Goal: Task Accomplishment & Management: Manage account settings

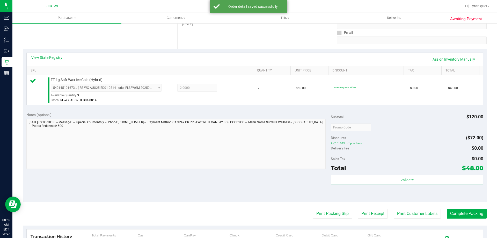
scroll to position [185, 0]
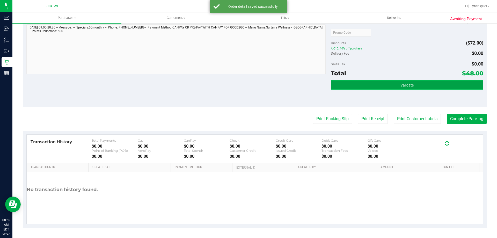
click at [366, 81] on button "Validate" at bounding box center [407, 84] width 152 height 9
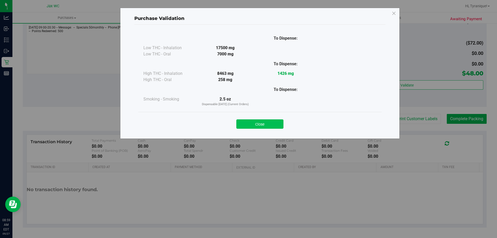
click at [274, 124] on button "Close" at bounding box center [260, 123] width 47 height 9
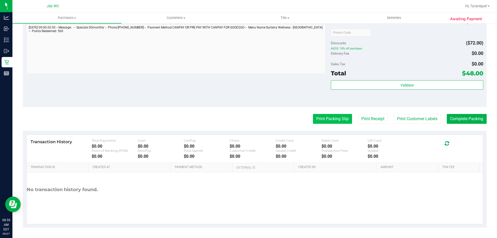
click at [324, 116] on button "Print Packing Slip" at bounding box center [332, 119] width 39 height 10
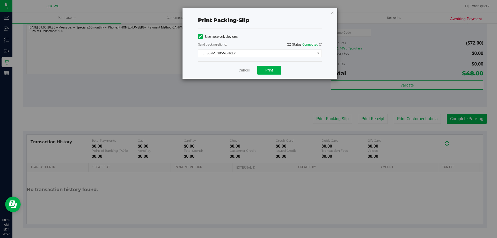
click at [267, 58] on div "Use network devices Send packing-slip to: QZ Status: Connected EPSON-ARTIC-MONK…" at bounding box center [260, 44] width 124 height 33
click at [261, 50] on span "EPSON-ARTIC-MONKEY" at bounding box center [256, 53] width 117 height 7
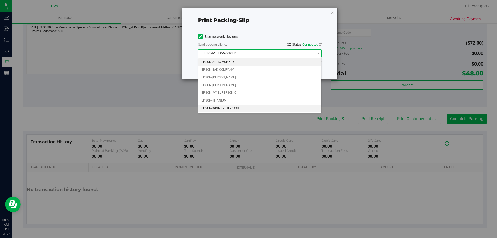
click at [241, 106] on li "EPSON-WINNIE-THE-POOH" at bounding box center [259, 109] width 123 height 8
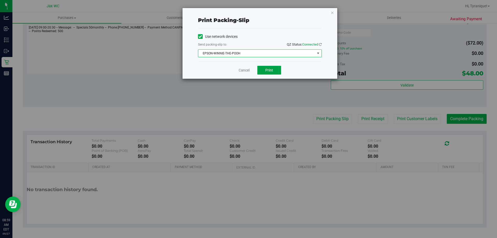
click at [267, 70] on span "Print" at bounding box center [270, 70] width 8 height 4
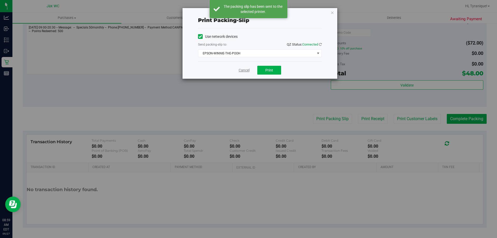
click at [242, 69] on link "Cancel" at bounding box center [244, 70] width 11 height 5
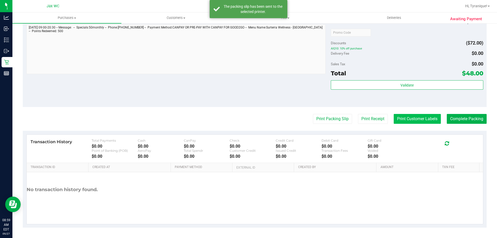
click at [428, 120] on button "Print Customer Labels" at bounding box center [417, 119] width 47 height 10
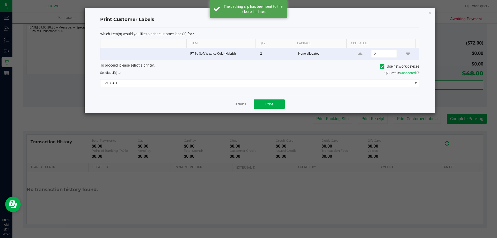
click at [185, 77] on div "To proceed, please select a printer. Use network devices Send label(s) to: QZ S…" at bounding box center [259, 75] width 319 height 25
click at [188, 82] on span "ZEBRA-3" at bounding box center [257, 83] width 312 height 7
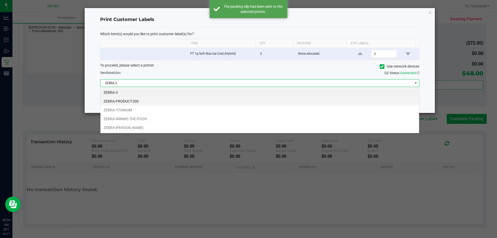
scroll to position [8, 319]
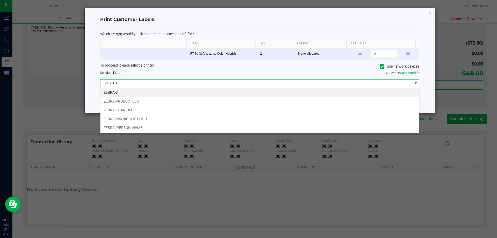
click at [158, 118] on li "ZEBRA-WINNIE-THE-POOH" at bounding box center [260, 119] width 319 height 9
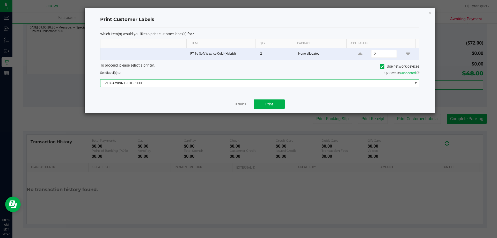
click at [240, 102] on app-cancel-button "Dismiss" at bounding box center [240, 104] width 11 height 5
click at [241, 102] on link "Dismiss" at bounding box center [240, 104] width 11 height 4
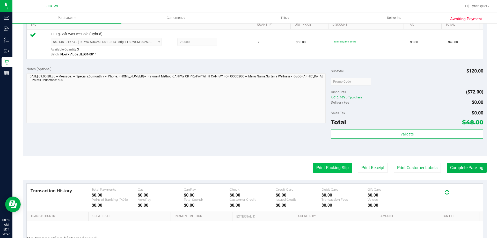
scroll to position [185, 0]
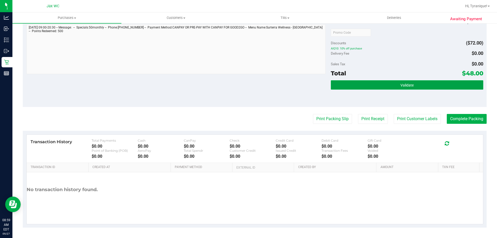
click at [367, 84] on button "Validate" at bounding box center [407, 84] width 152 height 9
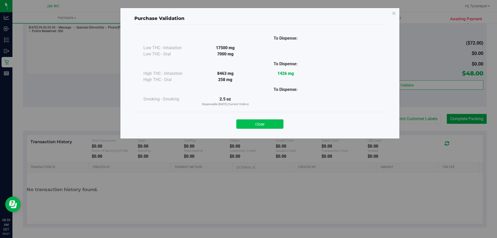
click at [278, 124] on button "Close" at bounding box center [260, 123] width 47 height 9
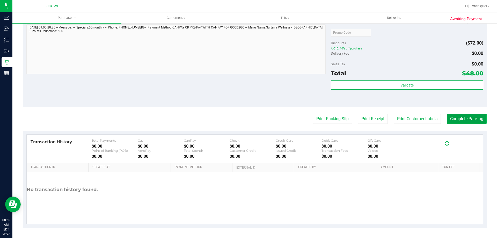
click at [473, 116] on button "Complete Packing" at bounding box center [467, 119] width 40 height 10
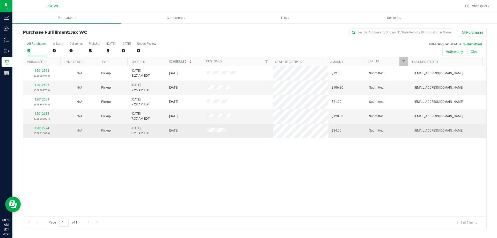
click at [47, 127] on link "12012774" at bounding box center [42, 128] width 15 height 4
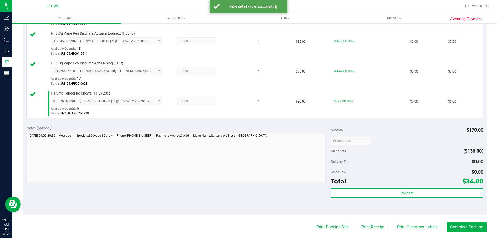
scroll to position [207, 0]
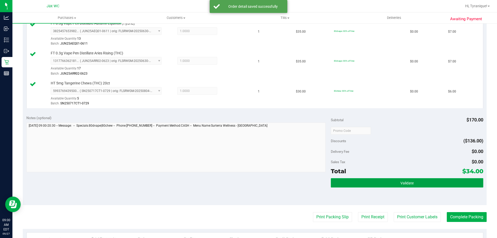
click at [388, 182] on button "Validate" at bounding box center [407, 182] width 152 height 9
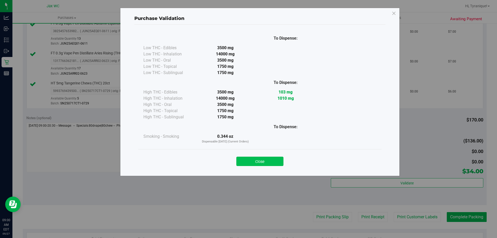
click at [268, 159] on button "Close" at bounding box center [260, 161] width 47 height 9
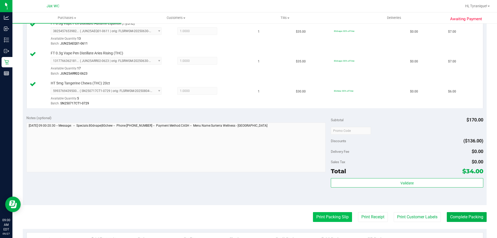
click at [320, 216] on button "Print Packing Slip" at bounding box center [332, 217] width 39 height 10
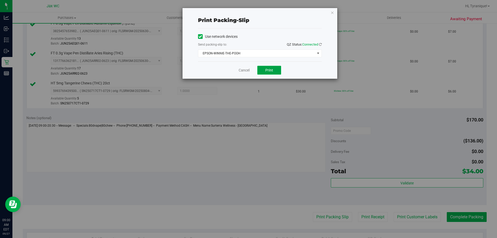
click at [263, 72] on button "Print" at bounding box center [269, 70] width 24 height 9
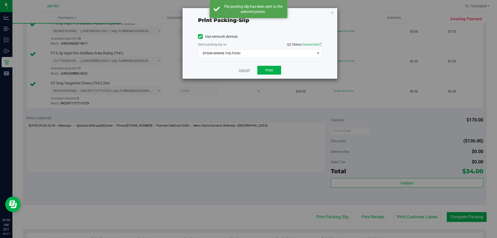
click at [243, 70] on link "Cancel" at bounding box center [244, 70] width 11 height 5
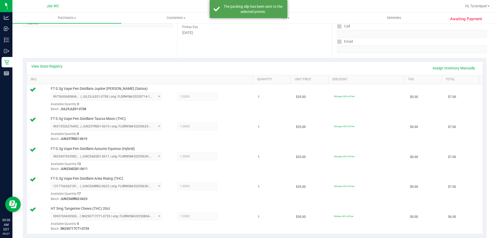
scroll to position [0, 0]
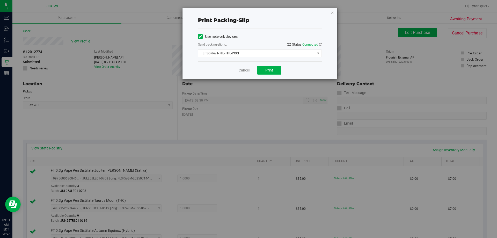
click at [248, 67] on div "Cancel Print" at bounding box center [260, 69] width 124 height 17
click at [245, 68] on link "Cancel" at bounding box center [244, 70] width 11 height 5
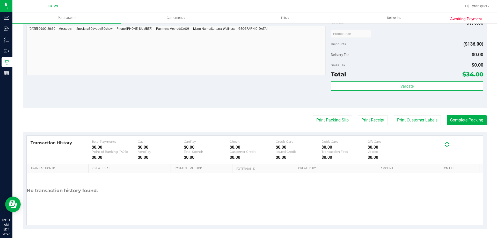
scroll to position [305, 0]
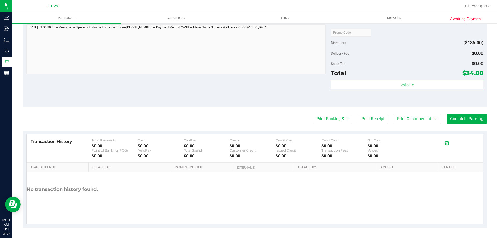
click at [401, 91] on div "Validate" at bounding box center [407, 91] width 152 height 23
click at [400, 79] on div "Subtotal $170.00 Discounts ($136.00) Delivery Fee $0.00 Sales Tax $0.00 Total $…" at bounding box center [407, 60] width 152 height 86
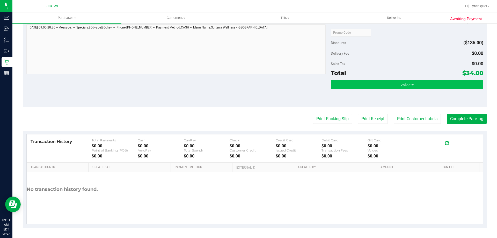
click at [401, 80] on div "Subtotal $170.00 Discounts ($136.00) Delivery Fee $0.00 Sales Tax $0.00 Total $…" at bounding box center [407, 60] width 152 height 86
click at [405, 83] on span "Validate" at bounding box center [407, 85] width 13 height 4
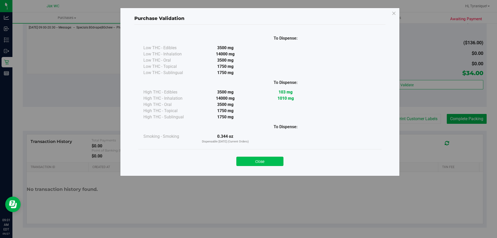
click at [249, 160] on button "Close" at bounding box center [260, 161] width 47 height 9
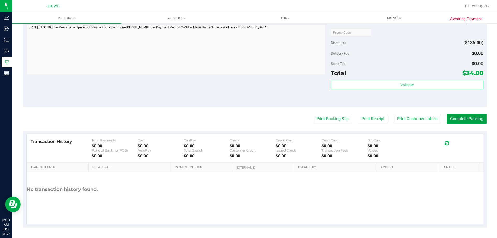
click at [482, 120] on button "Complete Packing" at bounding box center [467, 119] width 40 height 10
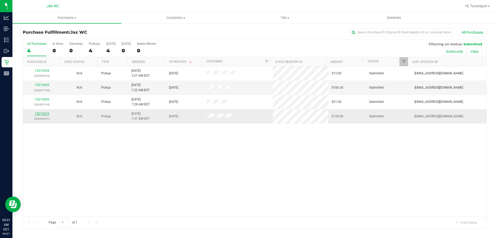
click at [45, 113] on link "12012633" at bounding box center [42, 114] width 15 height 4
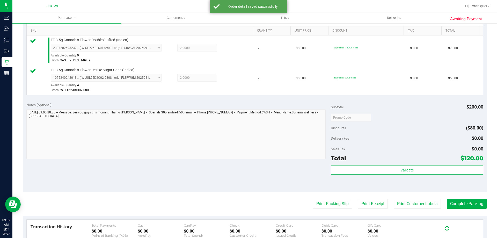
scroll to position [216, 0]
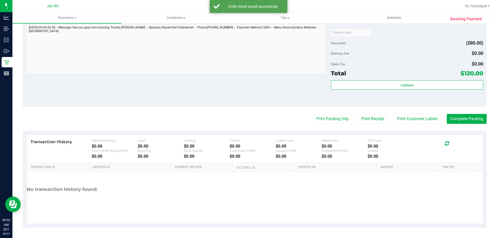
click at [381, 96] on div "Validate" at bounding box center [407, 91] width 152 height 23
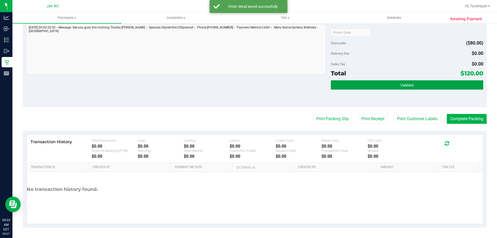
click at [377, 89] on button "Validate" at bounding box center [407, 84] width 152 height 9
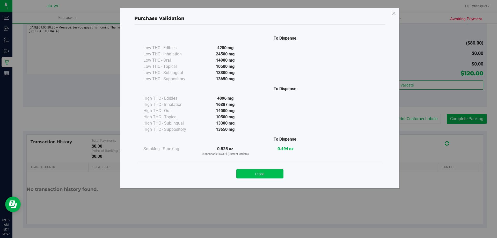
click at [263, 172] on button "Close" at bounding box center [260, 173] width 47 height 9
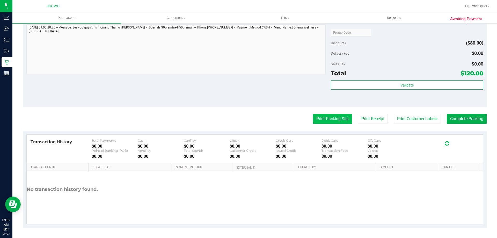
click at [313, 123] on button "Print Packing Slip" at bounding box center [332, 119] width 39 height 10
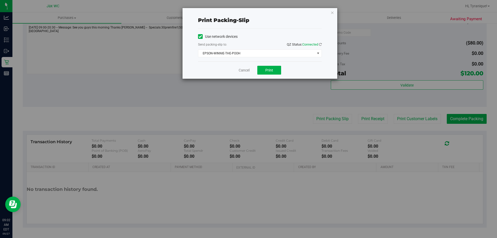
click at [273, 75] on div "Cancel Print" at bounding box center [260, 69] width 124 height 17
click at [270, 70] on span "Print" at bounding box center [270, 70] width 8 height 4
click at [246, 73] on link "Cancel" at bounding box center [244, 70] width 11 height 5
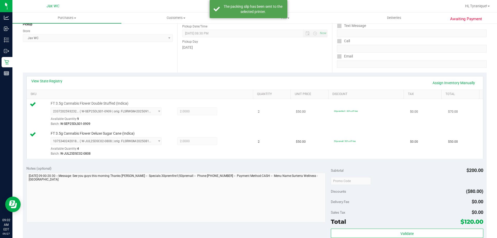
scroll to position [0, 0]
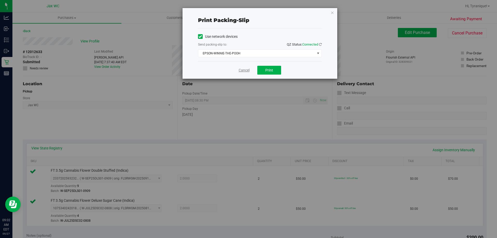
click at [241, 70] on link "Cancel" at bounding box center [244, 70] width 11 height 5
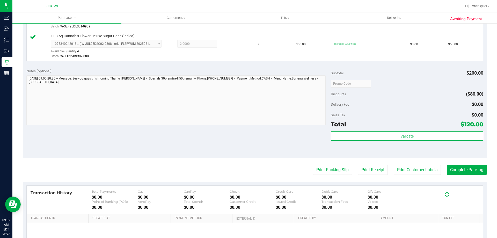
scroll to position [216, 0]
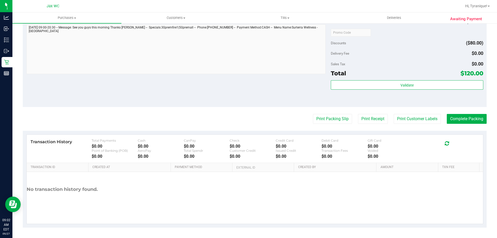
click at [378, 92] on div "Validate" at bounding box center [407, 91] width 152 height 23
click at [378, 91] on div "Validate" at bounding box center [407, 91] width 152 height 23
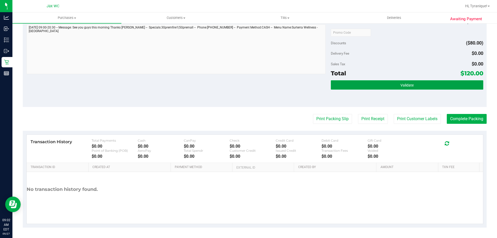
click at [376, 86] on button "Validate" at bounding box center [407, 84] width 152 height 9
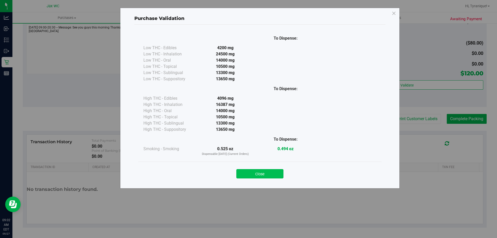
click at [275, 173] on button "Close" at bounding box center [260, 173] width 47 height 9
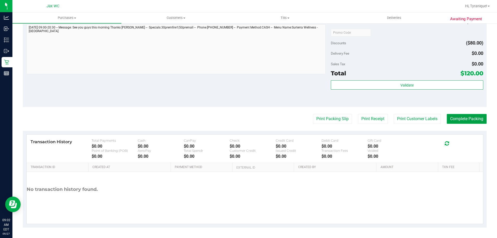
click at [447, 121] on button "Complete Packing" at bounding box center [467, 119] width 40 height 10
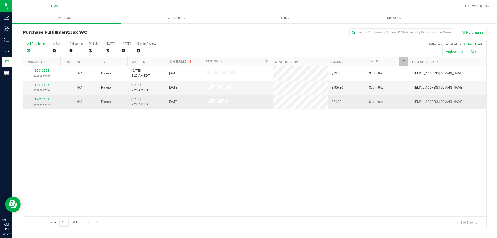
click at [46, 99] on link "12012609" at bounding box center [42, 100] width 15 height 4
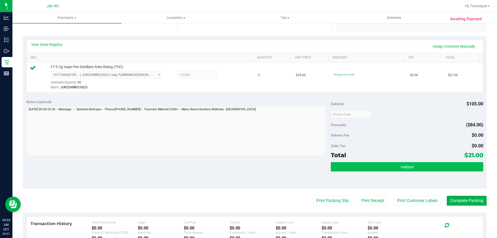
scroll to position [185, 0]
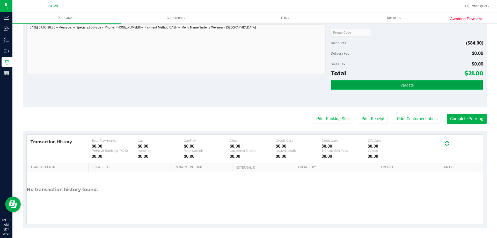
click at [364, 80] on button "Validate" at bounding box center [407, 84] width 152 height 9
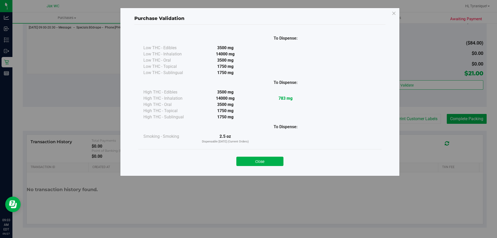
click at [266, 162] on button "Close" at bounding box center [260, 161] width 47 height 9
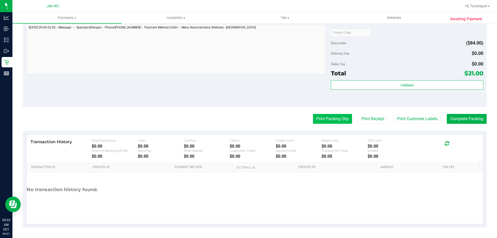
click at [331, 120] on button "Print Packing Slip" at bounding box center [332, 119] width 39 height 10
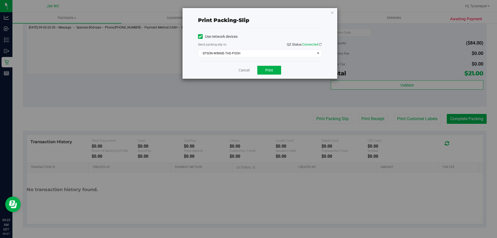
click at [273, 75] on div "Cancel Print" at bounding box center [260, 69] width 124 height 17
click at [269, 72] on button "Print" at bounding box center [269, 70] width 24 height 9
click at [245, 70] on link "Cancel" at bounding box center [244, 70] width 11 height 5
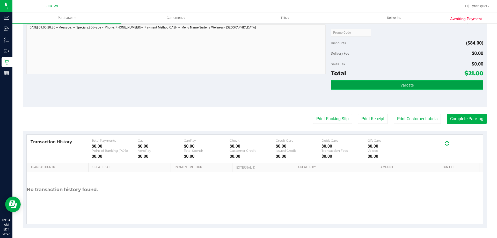
click at [355, 83] on button "Validate" at bounding box center [407, 84] width 152 height 9
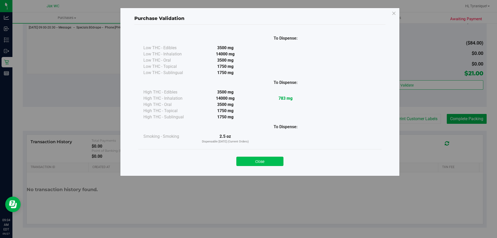
click at [279, 164] on button "Close" at bounding box center [260, 161] width 47 height 9
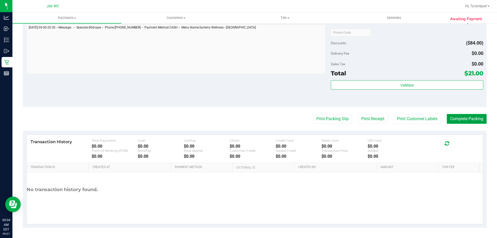
click at [456, 124] on button "Complete Packing" at bounding box center [467, 119] width 40 height 10
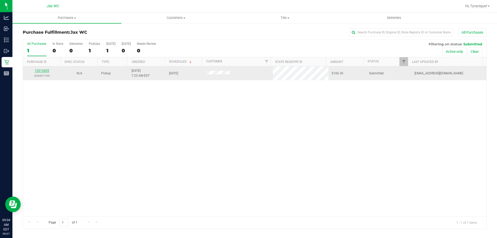
click at [46, 70] on link "12012605" at bounding box center [42, 71] width 15 height 4
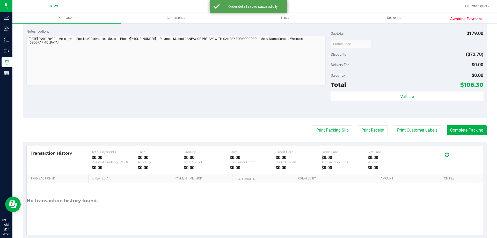
scroll to position [207, 0]
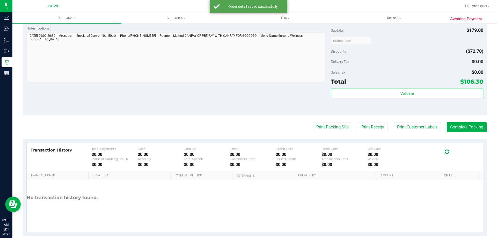
click at [341, 99] on div "Validate" at bounding box center [407, 100] width 152 height 23
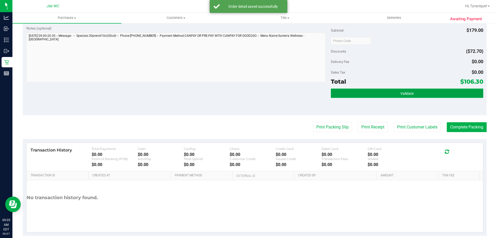
click at [340, 93] on button "Validate" at bounding box center [407, 93] width 152 height 9
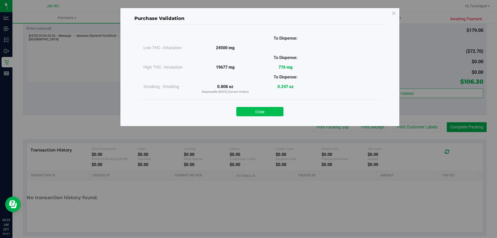
click at [277, 114] on button "Close" at bounding box center [260, 111] width 47 height 9
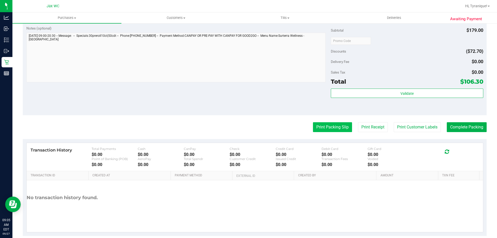
click at [341, 127] on button "Print Packing Slip" at bounding box center [332, 127] width 39 height 10
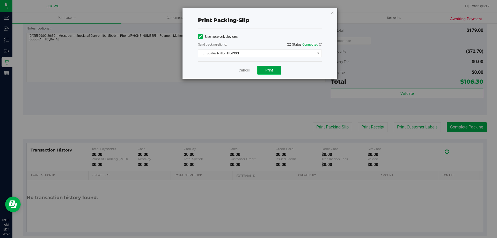
click at [271, 71] on span "Print" at bounding box center [270, 70] width 8 height 4
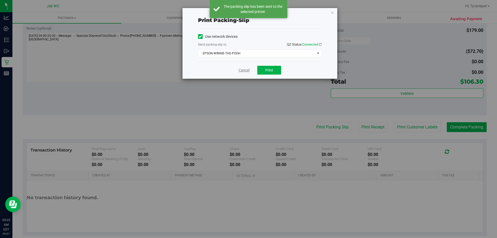
click at [248, 70] on link "Cancel" at bounding box center [244, 70] width 11 height 5
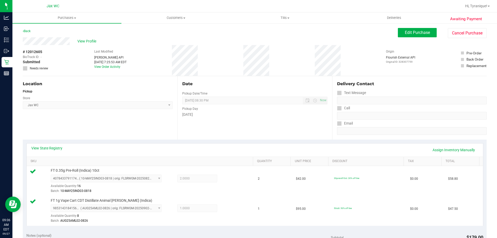
scroll to position [104, 0]
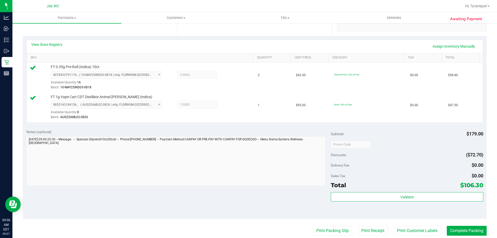
click at [377, 192] on div "Subtotal $179.00 Discounts ($72.70) Delivery Fee $0.00 Sales Tax $0.00 Total $1…" at bounding box center [407, 172] width 152 height 86
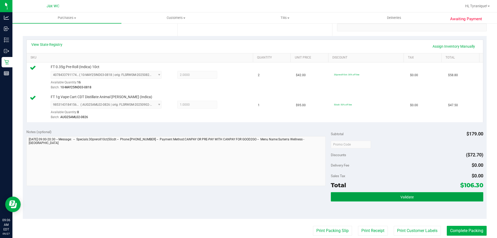
click at [380, 196] on button "Validate" at bounding box center [407, 196] width 152 height 9
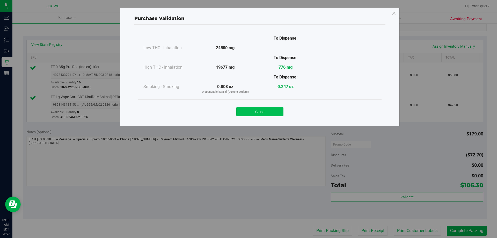
click at [272, 110] on button "Close" at bounding box center [260, 111] width 47 height 9
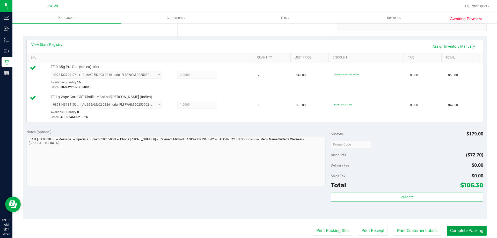
click at [469, 233] on button "Complete Packing" at bounding box center [467, 231] width 40 height 10
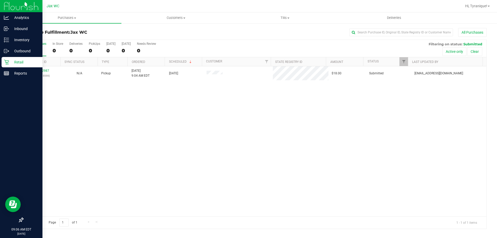
click at [14, 62] on p "Retail" at bounding box center [24, 62] width 31 height 6
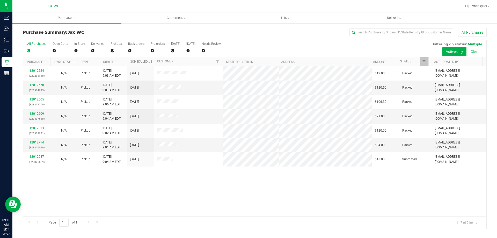
click at [208, 227] on div "Page 1 of 1 1 - 7 of 7 items" at bounding box center [255, 222] width 464 height 12
click at [189, 187] on div "12012524 (328284918) N/A Pickup 9/27/2025 9:03 AM EDT 9/27/2025 $12.00 Packed j…" at bounding box center [255, 141] width 464 height 150
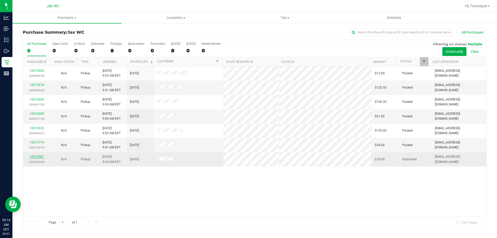
click at [40, 158] on link "12012987" at bounding box center [37, 157] width 15 height 4
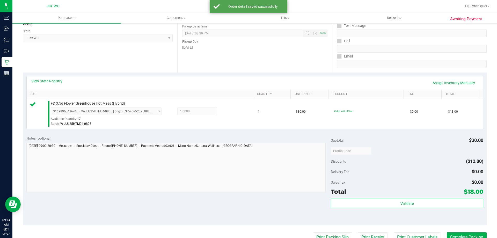
scroll to position [104, 0]
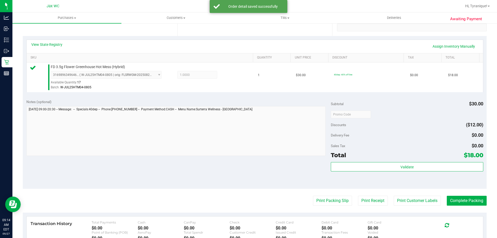
click at [406, 172] on div "Validate" at bounding box center [407, 173] width 152 height 23
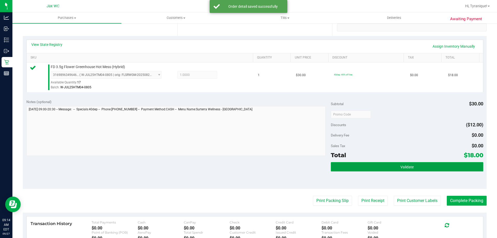
click at [404, 171] on button "Validate" at bounding box center [407, 166] width 152 height 9
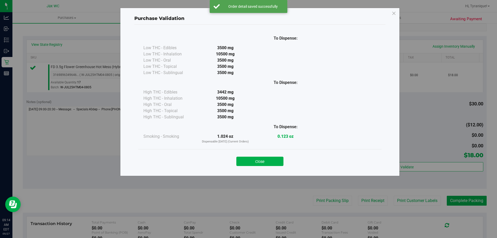
click at [271, 168] on div "Close" at bounding box center [260, 159] width 244 height 21
click at [265, 163] on button "Close" at bounding box center [260, 161] width 47 height 9
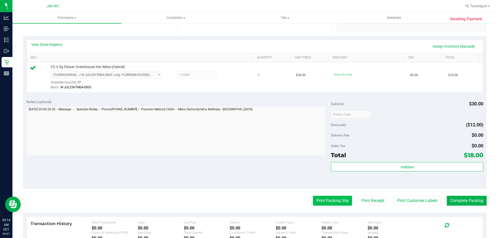
click at [315, 204] on button "Print Packing Slip" at bounding box center [332, 201] width 39 height 10
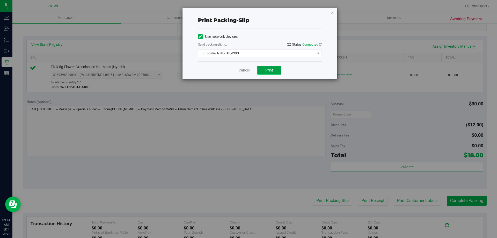
click at [264, 71] on button "Print" at bounding box center [269, 70] width 24 height 9
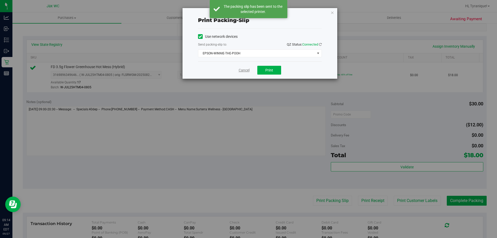
click at [245, 68] on link "Cancel" at bounding box center [244, 70] width 11 height 5
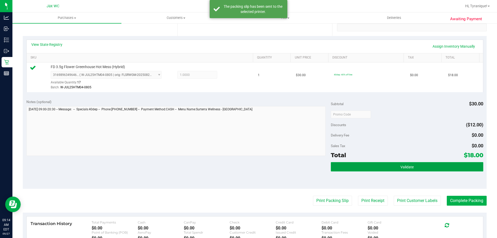
click at [391, 169] on button "Validate" at bounding box center [407, 166] width 152 height 9
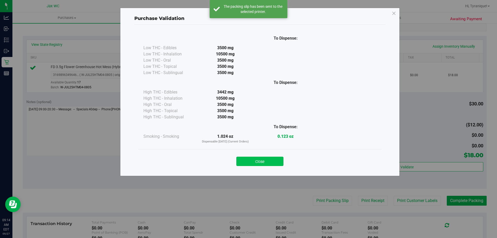
click at [266, 164] on button "Close" at bounding box center [260, 161] width 47 height 9
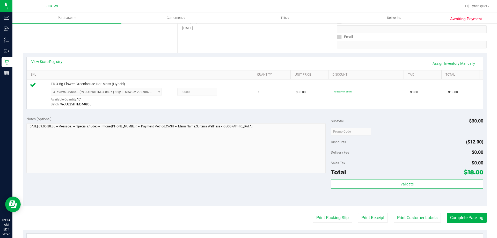
scroll to position [185, 0]
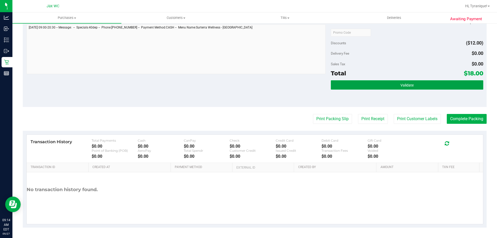
click at [462, 89] on button "Validate" at bounding box center [407, 84] width 152 height 9
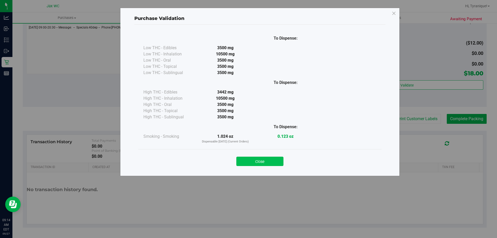
click at [249, 162] on button "Close" at bounding box center [260, 161] width 47 height 9
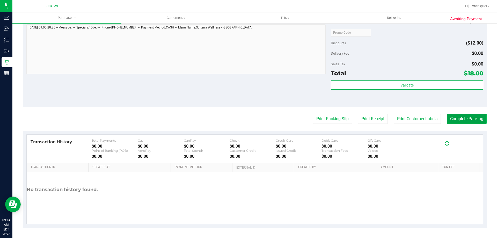
click at [468, 123] on button "Complete Packing" at bounding box center [467, 119] width 40 height 10
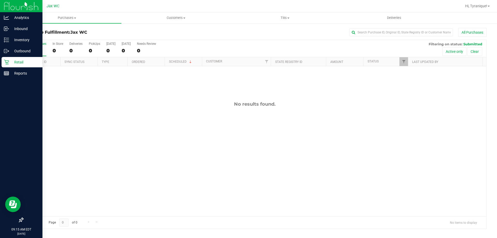
click at [7, 59] on div "Retail" at bounding box center [22, 62] width 41 height 10
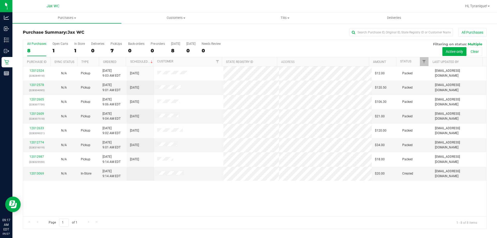
click at [171, 202] on div "12012524 (328284918) N/A Pickup 9/27/2025 9:03 AM EDT 9/27/2025 $12.00 Packed j…" at bounding box center [255, 141] width 464 height 150
click at [172, 176] on span at bounding box center [170, 173] width 27 height 5
click at [171, 176] on span at bounding box center [170, 173] width 27 height 5
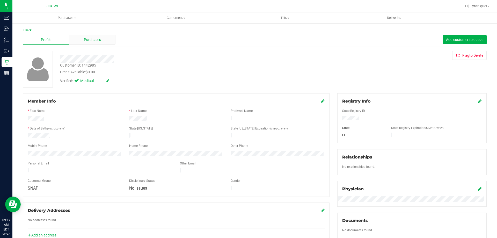
click at [91, 37] on span "Purchases" at bounding box center [92, 39] width 17 height 5
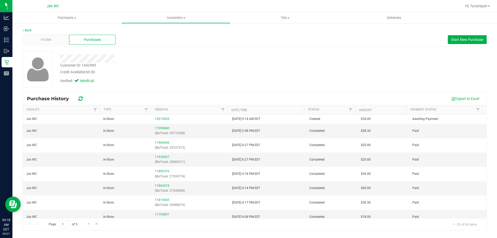
drag, startPoint x: 2, startPoint y: 60, endPoint x: 122, endPoint y: 60, distance: 120.7
click at [122, 60] on div at bounding box center [174, 59] width 236 height 8
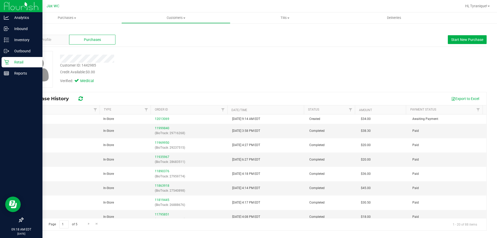
click at [15, 62] on p "Retail" at bounding box center [24, 62] width 31 height 6
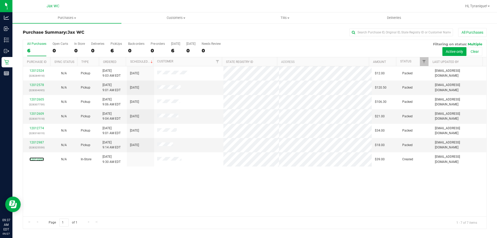
click at [35, 158] on link "12013204" at bounding box center [37, 160] width 15 height 4
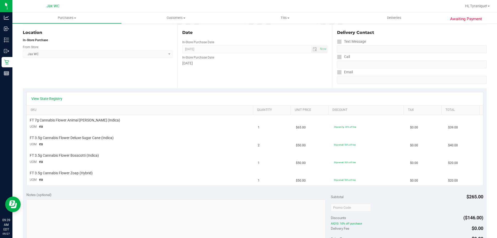
scroll to position [104, 0]
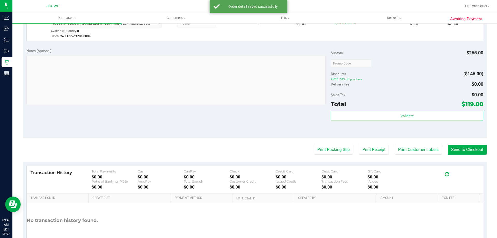
scroll to position [259, 0]
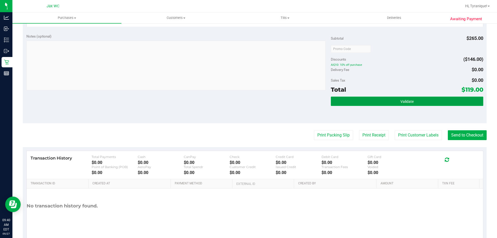
click at [405, 104] on button "Validate" at bounding box center [407, 101] width 152 height 9
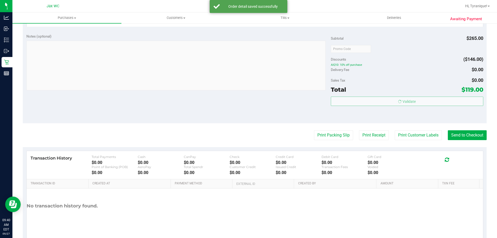
click at [411, 128] on purchase-details "Back Edit Purchase Cancel Purchase View Profile # 12013204 BioTrack ID: - Submi…" at bounding box center [255, 6] width 464 height 475
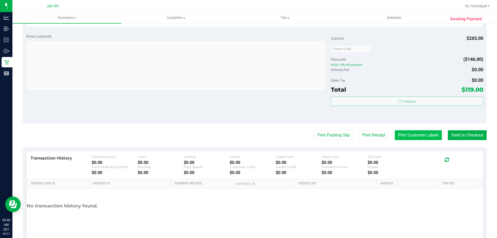
click at [411, 138] on body "Analytics Inbound Inventory Outbound Retail Reports 09:40 AM EDT 09/27/2025 09/…" at bounding box center [248, 119] width 497 height 238
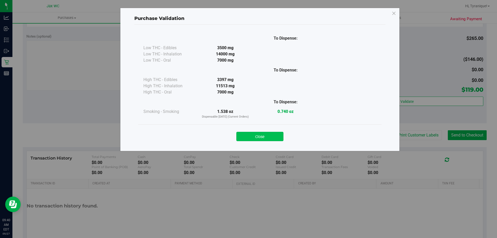
click at [275, 137] on button "Close" at bounding box center [260, 136] width 47 height 9
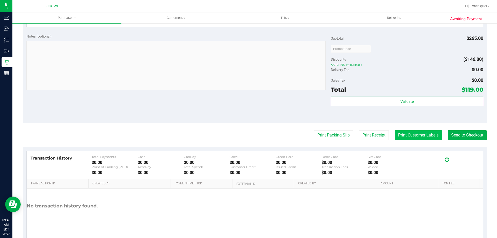
click at [396, 133] on button "Print Customer Labels" at bounding box center [418, 135] width 47 height 10
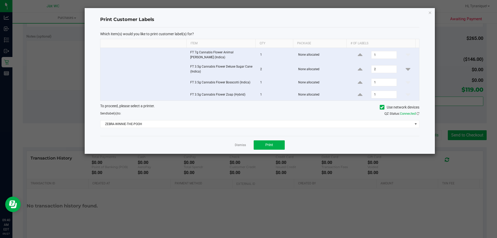
click at [268, 149] on div "Dismiss Print" at bounding box center [259, 145] width 319 height 18
click at [264, 142] on button "Print" at bounding box center [269, 144] width 31 height 9
click at [238, 143] on link "Dismiss" at bounding box center [240, 145] width 11 height 4
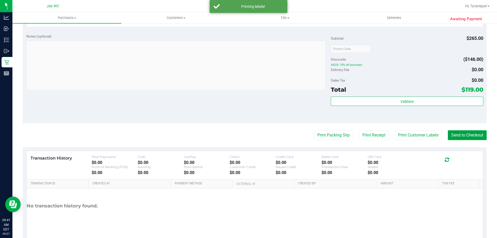
click at [477, 133] on button "Send to Checkout" at bounding box center [467, 135] width 39 height 10
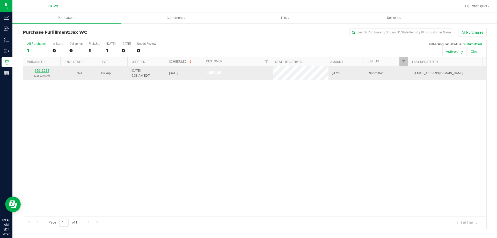
click at [47, 70] on link "12013285" at bounding box center [42, 71] width 15 height 4
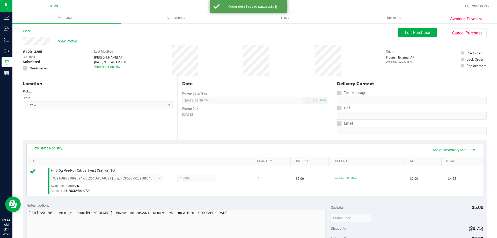
scroll to position [185, 0]
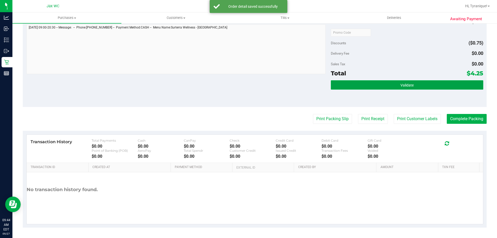
click at [375, 87] on button "Validate" at bounding box center [407, 84] width 152 height 9
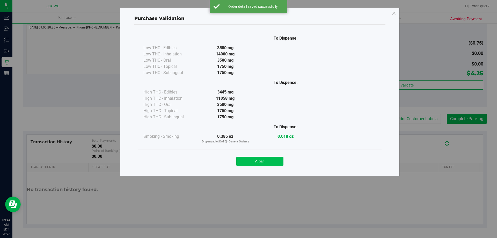
click at [241, 163] on button "Close" at bounding box center [260, 161] width 47 height 9
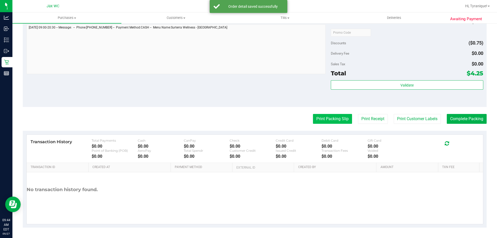
click at [313, 122] on button "Print Packing Slip" at bounding box center [332, 119] width 39 height 10
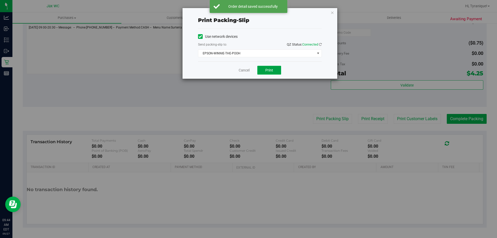
click at [265, 71] on button "Print" at bounding box center [269, 70] width 24 height 9
drag, startPoint x: 240, startPoint y: 74, endPoint x: 247, endPoint y: 73, distance: 7.6
click at [241, 74] on div "Cancel Print" at bounding box center [260, 69] width 124 height 17
click at [247, 73] on div "Cancel Print" at bounding box center [260, 69] width 124 height 17
click at [244, 70] on link "Cancel" at bounding box center [244, 70] width 11 height 5
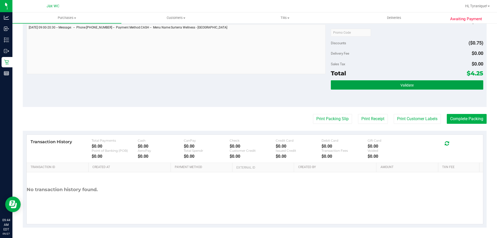
click at [444, 82] on button "Validate" at bounding box center [407, 84] width 152 height 9
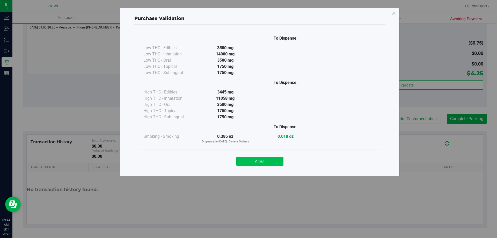
click at [264, 160] on button "Close" at bounding box center [260, 161] width 47 height 9
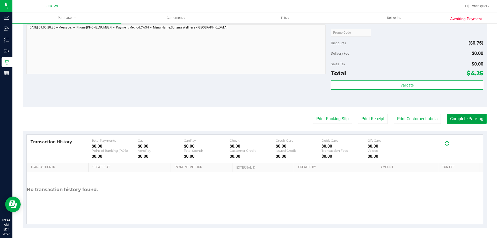
click at [447, 121] on button "Complete Packing" at bounding box center [467, 119] width 40 height 10
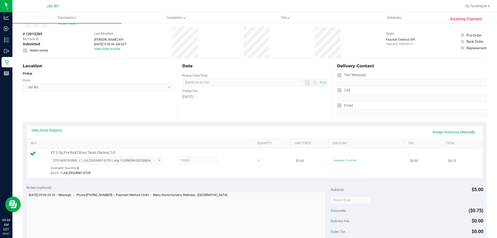
scroll to position [0, 0]
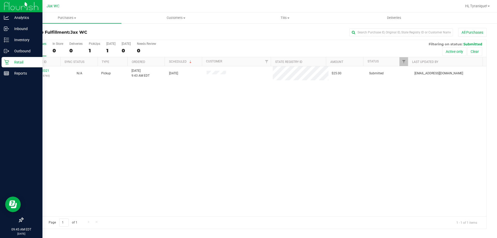
click at [8, 65] on div "Retail" at bounding box center [22, 62] width 41 height 10
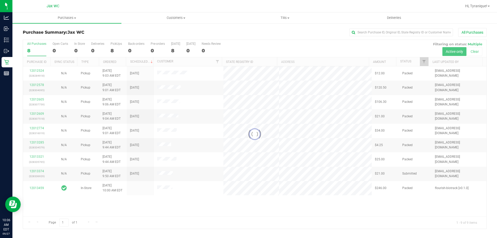
click at [170, 215] on div at bounding box center [255, 134] width 464 height 189
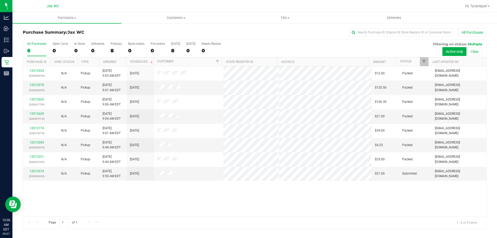
click at [219, 217] on div "Page 1 of 1 1 - 8 of 8 items" at bounding box center [255, 222] width 464 height 12
click at [245, 193] on div "12012524 (328284918) N/A Pickup 9/27/2025 9:03 AM EDT 9/27/2025 $12.00 Packed j…" at bounding box center [255, 141] width 464 height 150
click at [40, 171] on link "12013374" at bounding box center [37, 171] width 15 height 4
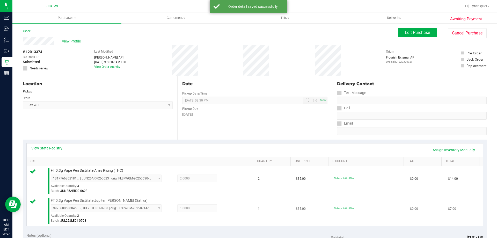
scroll to position [207, 0]
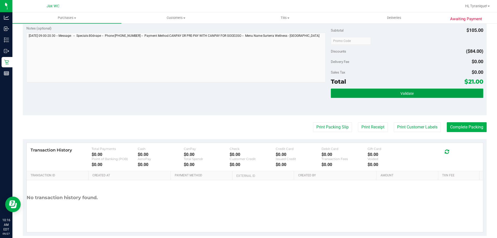
click at [409, 97] on button "Validate" at bounding box center [407, 93] width 152 height 9
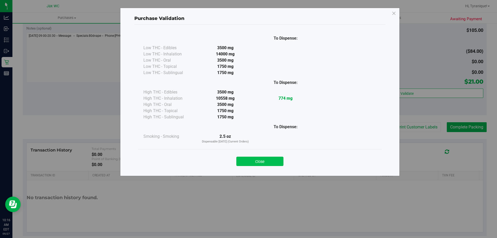
click at [254, 158] on button "Close" at bounding box center [260, 161] width 47 height 9
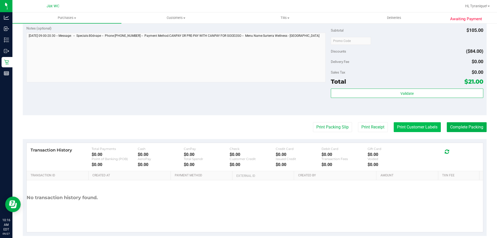
click at [418, 132] on button "Print Customer Labels" at bounding box center [417, 127] width 47 height 10
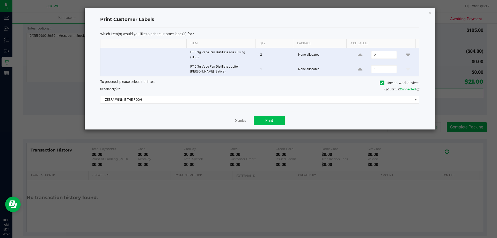
drag, startPoint x: 263, startPoint y: 126, endPoint x: 260, endPoint y: 123, distance: 4.6
click at [260, 123] on div "Dismiss Print" at bounding box center [259, 121] width 319 height 18
click at [260, 123] on button "Print" at bounding box center [269, 120] width 31 height 9
click at [245, 120] on link "Dismiss" at bounding box center [240, 121] width 11 height 4
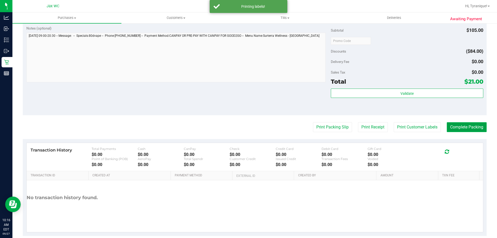
click at [447, 129] on button "Complete Packing" at bounding box center [467, 127] width 40 height 10
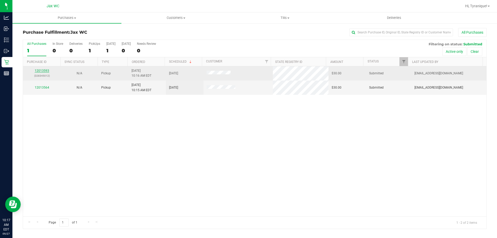
click at [43, 69] on link "12013593" at bounding box center [42, 71] width 15 height 4
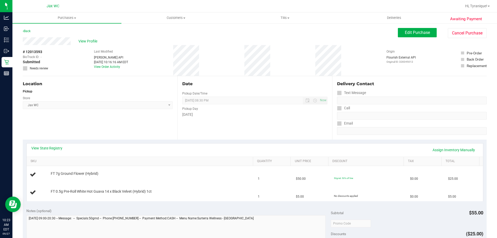
click at [103, 76] on div "View Profile # 12013593 BioTrack ID: - Submitted Needs review Last Modified Jan…" at bounding box center [255, 56] width 464 height 39
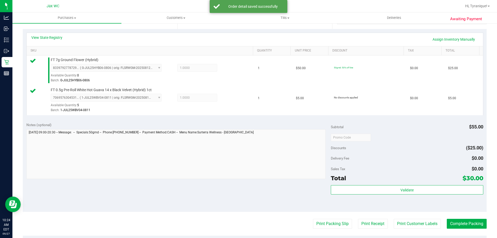
scroll to position [155, 0]
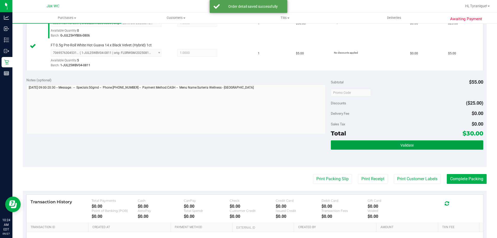
click at [348, 145] on button "Validate" at bounding box center [407, 144] width 152 height 9
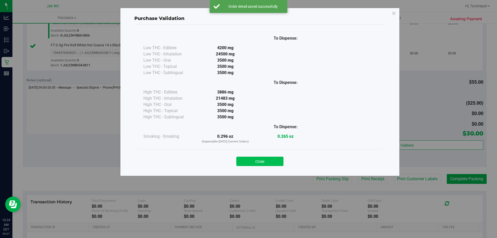
click at [266, 164] on button "Close" at bounding box center [260, 161] width 47 height 9
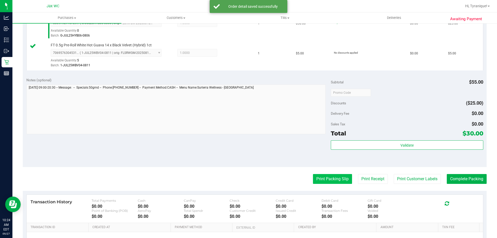
click at [333, 174] on button "Print Packing Slip" at bounding box center [332, 179] width 39 height 10
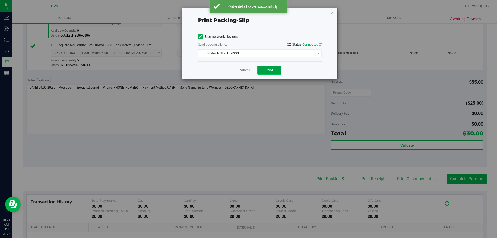
click at [272, 67] on button "Print" at bounding box center [269, 70] width 24 height 9
click at [240, 72] on link "Cancel" at bounding box center [244, 70] width 11 height 5
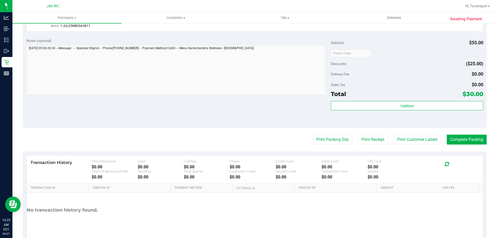
scroll to position [207, 0]
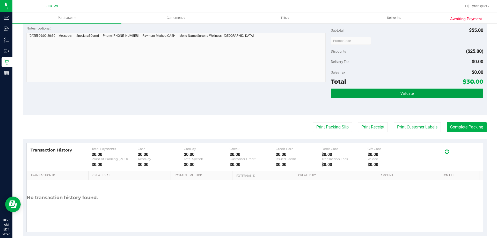
click at [374, 95] on button "Validate" at bounding box center [407, 93] width 152 height 9
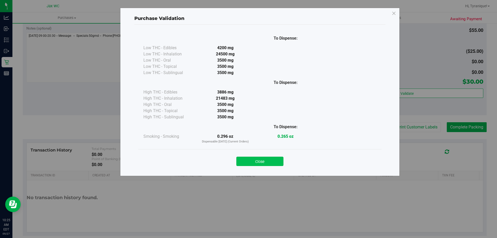
click at [265, 164] on button "Close" at bounding box center [260, 161] width 47 height 9
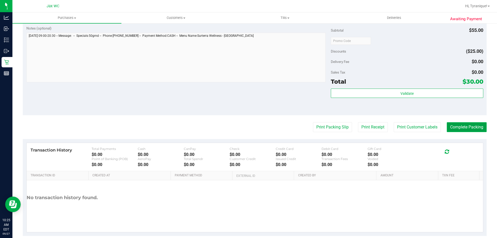
click at [459, 125] on button "Complete Packing" at bounding box center [467, 127] width 40 height 10
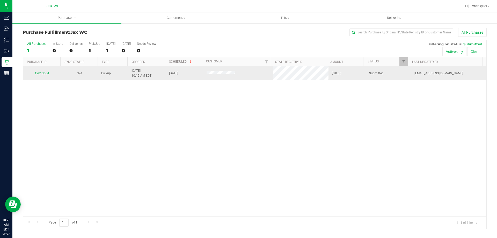
click at [32, 71] on div "12013564" at bounding box center [41, 73] width 31 height 5
click at [37, 75] on div "12013564" at bounding box center [41, 73] width 31 height 5
click at [39, 68] on td "12013564" at bounding box center [42, 73] width 38 height 14
click at [42, 75] on link "12013564" at bounding box center [42, 73] width 15 height 4
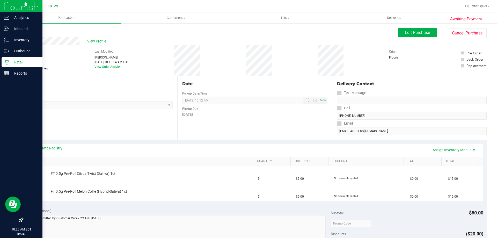
click at [13, 62] on p "Retail" at bounding box center [24, 62] width 31 height 6
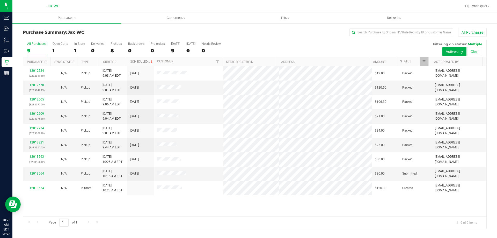
click at [71, 51] on div "All Purchases 9 Open Carts 1 In Store 1 Deliveries 0 PickUps 8 Back-orders 0 Pr…" at bounding box center [255, 48] width 464 height 17
click at [76, 54] on label "In Store 1" at bounding box center [79, 49] width 11 height 14
click at [0, 0] on input "In Store 1" at bounding box center [0, 0] width 0 height 0
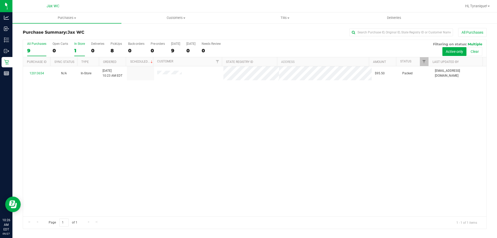
click at [36, 47] on label "All Purchases 9" at bounding box center [36, 49] width 19 height 14
click at [0, 0] on input "All Purchases 9" at bounding box center [0, 0] width 0 height 0
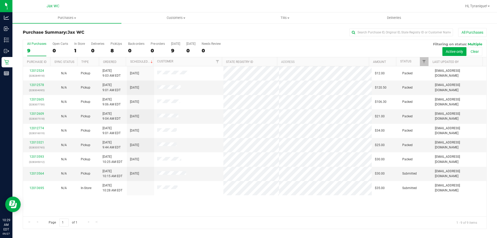
click at [196, 198] on div "12012524 (328284918) N/A Pickup 9/27/2025 9:03 AM EDT 9/27/2025 $12.00 Packed j…" at bounding box center [255, 141] width 464 height 150
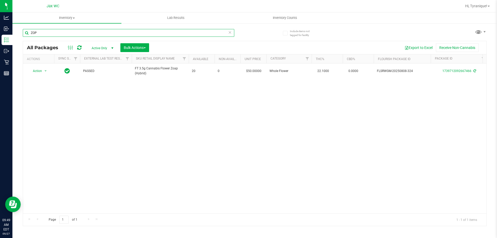
click at [125, 33] on input "ZOP" at bounding box center [129, 33] width 212 height 8
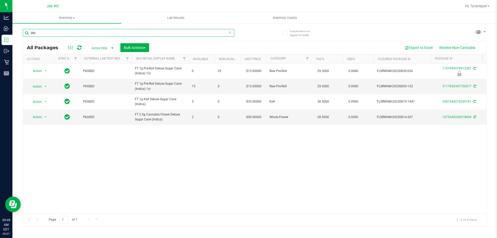
type input "dsc"
click at [230, 33] on icon at bounding box center [230, 32] width 4 height 6
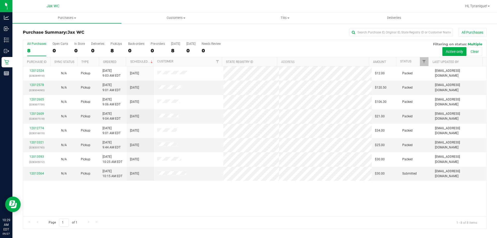
click at [209, 210] on div "12012524 (328284918) N/A Pickup [DATE] 9:03 AM EDT 9/27/2025 $12.00 Packed [EMA…" at bounding box center [255, 141] width 464 height 150
click at [204, 207] on div "12012524 (328284918) N/A Pickup [DATE] 9:03 AM EDT 9/27/2025 $12.00 Packed [EMA…" at bounding box center [255, 141] width 464 height 150
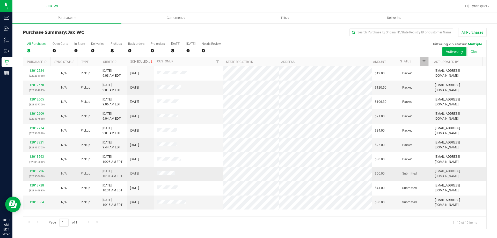
click at [39, 170] on link "12013726" at bounding box center [37, 171] width 15 height 4
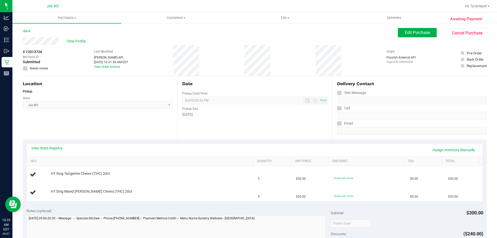
click at [49, 145] on div "View State Registry Assign Inventory Manually" at bounding box center [255, 150] width 457 height 13
click at [52, 149] on link "View State Registry" at bounding box center [46, 148] width 31 height 5
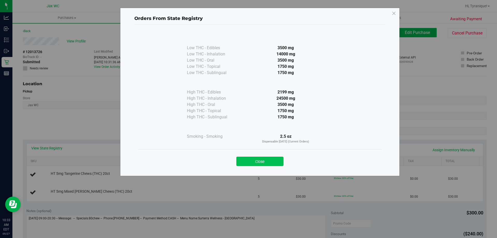
click at [270, 158] on button "Close" at bounding box center [260, 161] width 47 height 9
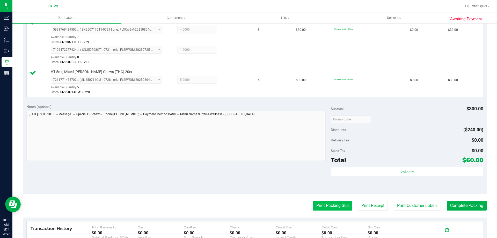
scroll to position [207, 0]
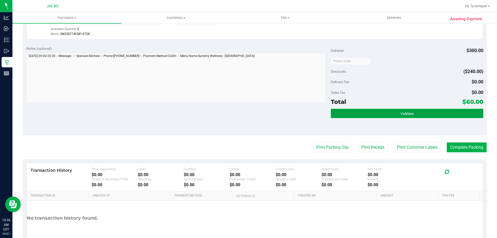
click at [392, 118] on button "Validate" at bounding box center [407, 113] width 152 height 9
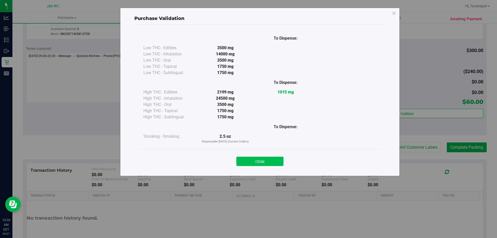
click at [264, 159] on button "Close" at bounding box center [260, 161] width 47 height 9
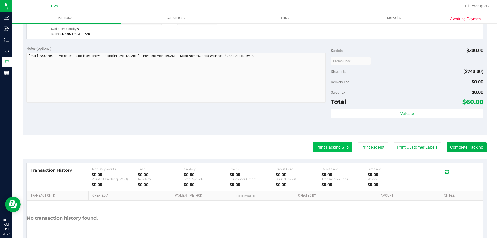
click at [336, 152] on button "Print Packing Slip" at bounding box center [332, 147] width 39 height 10
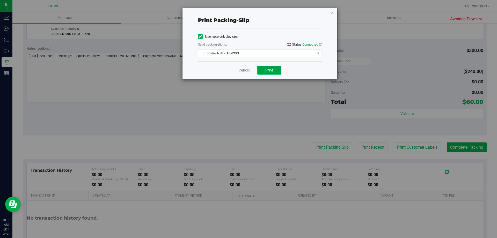
click at [271, 69] on span "Print" at bounding box center [270, 70] width 8 height 4
click at [243, 71] on link "Cancel" at bounding box center [244, 70] width 11 height 5
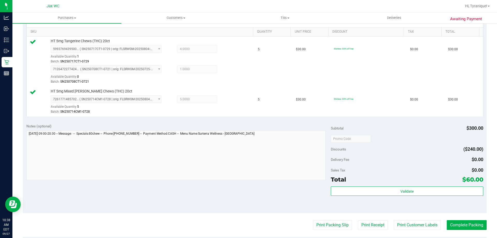
scroll to position [236, 0]
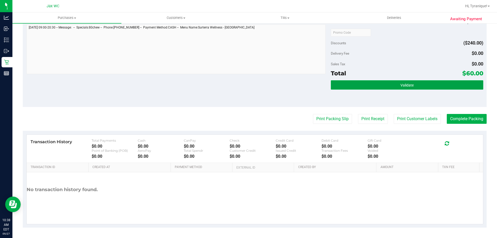
click at [367, 84] on button "Validate" at bounding box center [407, 84] width 152 height 9
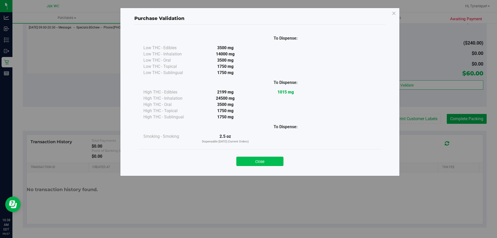
click at [255, 159] on button "Close" at bounding box center [260, 161] width 47 height 9
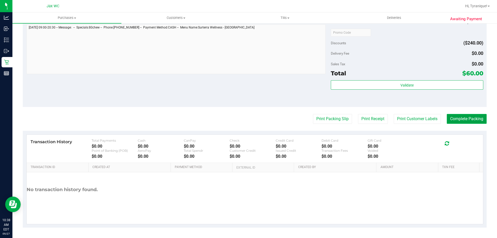
click at [471, 123] on button "Complete Packing" at bounding box center [467, 119] width 40 height 10
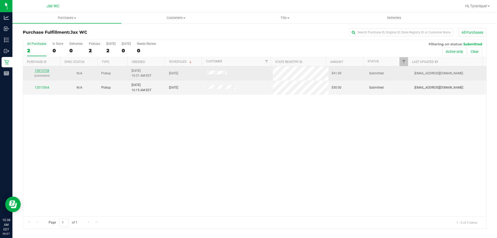
click at [44, 71] on link "12013728" at bounding box center [42, 71] width 15 height 4
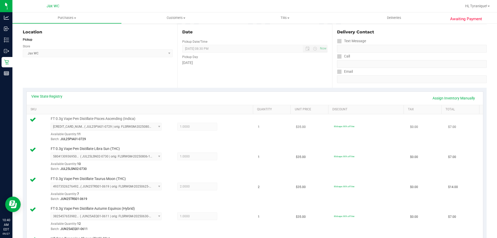
scroll to position [305, 0]
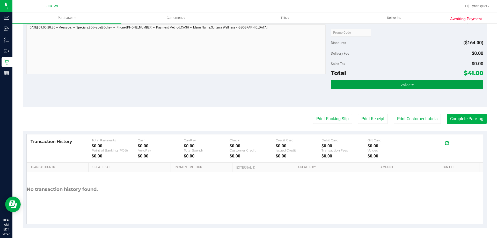
click at [420, 83] on button "Validate" at bounding box center [407, 84] width 152 height 9
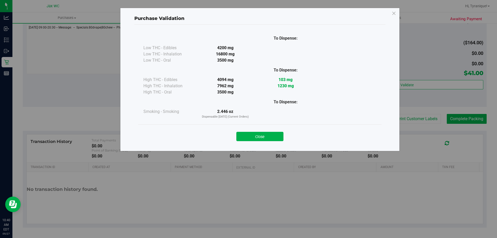
click at [267, 130] on div "Close" at bounding box center [260, 134] width 236 height 13
click at [267, 133] on button "Close" at bounding box center [260, 136] width 47 height 9
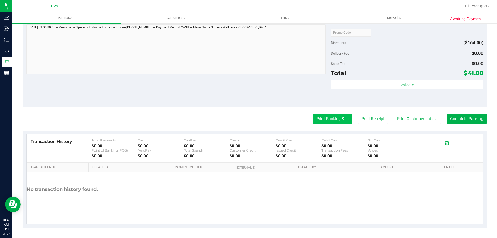
click at [313, 119] on button "Print Packing Slip" at bounding box center [332, 119] width 39 height 10
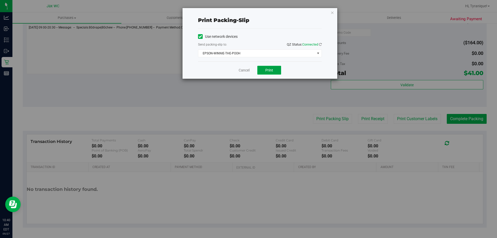
click at [272, 71] on span "Print" at bounding box center [270, 70] width 8 height 4
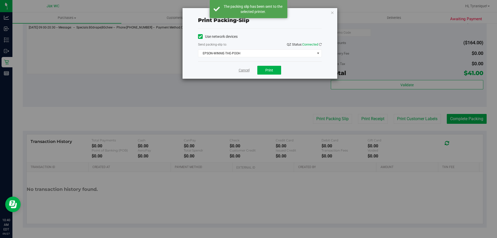
click at [242, 70] on link "Cancel" at bounding box center [244, 70] width 11 height 5
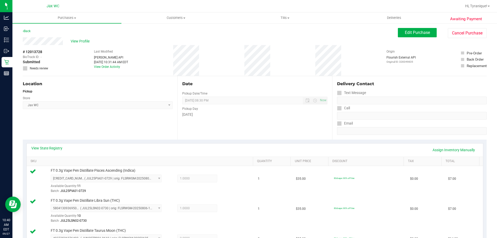
scroll to position [207, 0]
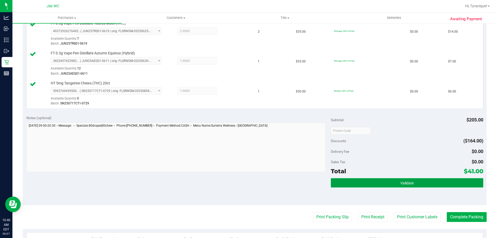
click at [389, 181] on button "Validate" at bounding box center [407, 182] width 152 height 9
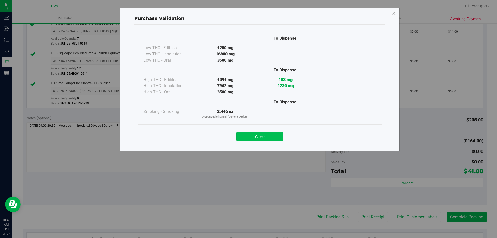
click at [280, 138] on button "Close" at bounding box center [260, 136] width 47 height 9
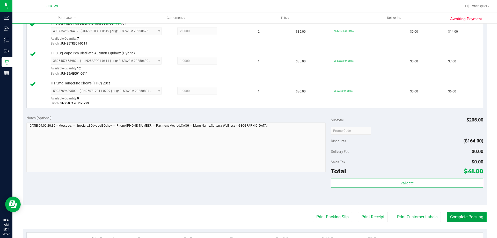
click at [473, 218] on button "Complete Packing" at bounding box center [467, 217] width 40 height 10
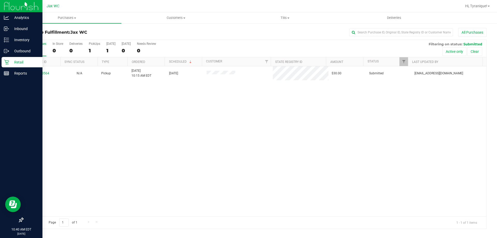
click at [0, 61] on link "Retail" at bounding box center [21, 62] width 42 height 11
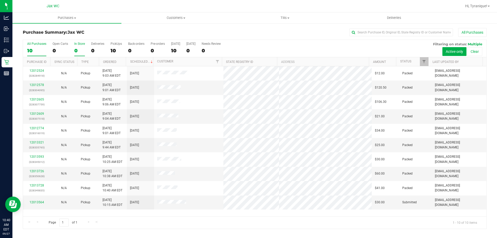
click at [76, 48] on div "0" at bounding box center [79, 51] width 11 height 6
click at [0, 0] on input "In Store 0" at bounding box center [0, 0] width 0 height 0
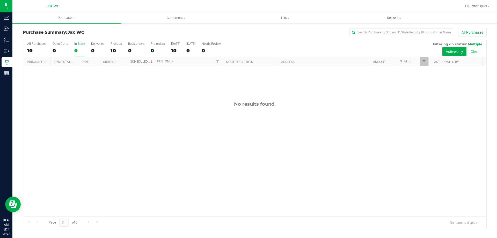
click at [26, 48] on div "All Purchases 10 Open Carts 0 In Store 0 Deliveries 0 PickUps 10 Back-orders 0 …" at bounding box center [255, 48] width 464 height 17
click at [33, 49] on div "10" at bounding box center [36, 51] width 19 height 6
click at [0, 0] on input "All Purchases 10" at bounding box center [0, 0] width 0 height 0
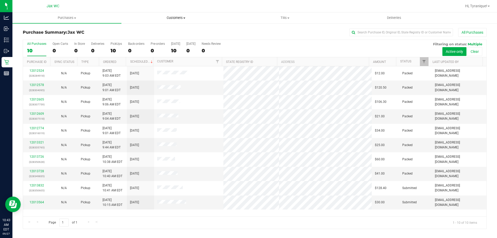
click at [173, 16] on span "Customers" at bounding box center [176, 18] width 109 height 5
click at [156, 30] on span "All customers" at bounding box center [139, 31] width 37 height 4
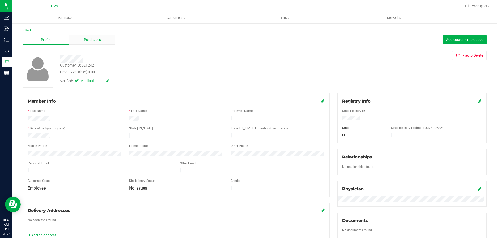
click at [81, 43] on div "Purchases" at bounding box center [92, 40] width 46 height 10
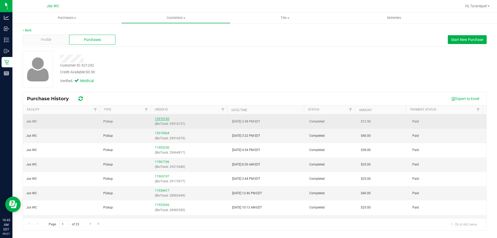
click at [162, 120] on link "12010142" at bounding box center [162, 119] width 15 height 4
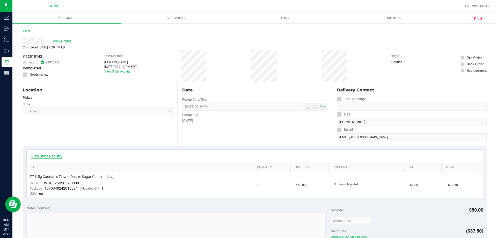
click at [55, 154] on link "View State Registry" at bounding box center [46, 156] width 31 height 5
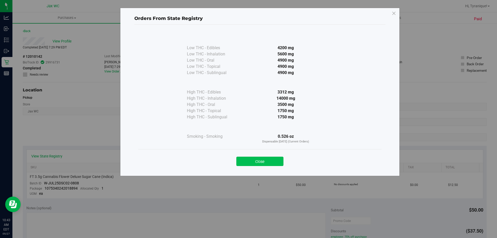
click at [259, 159] on button "Close" at bounding box center [260, 161] width 47 height 9
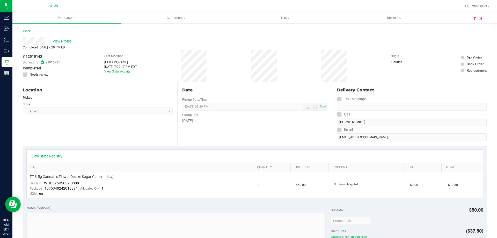
click at [71, 40] on span "View Profile" at bounding box center [63, 41] width 21 height 5
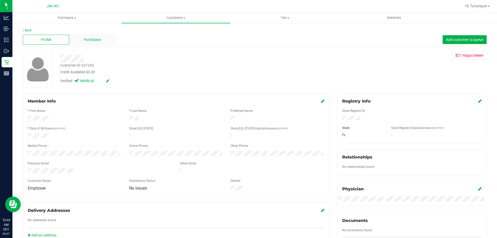
click at [112, 42] on div "Purchases" at bounding box center [92, 40] width 46 height 10
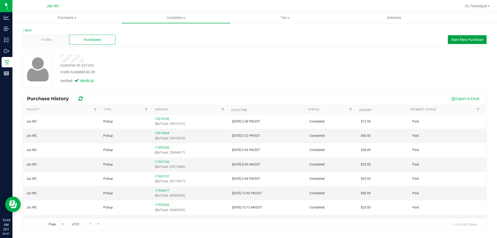
click at [460, 41] on span "Start New Purchase" at bounding box center [468, 40] width 32 height 4
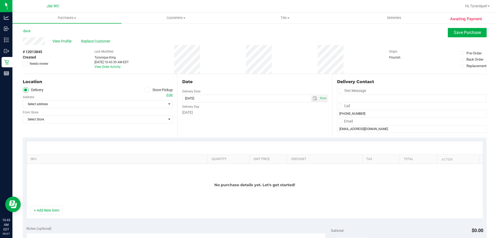
click at [148, 91] on span at bounding box center [148, 90] width 6 height 6
click at [0, 0] on input "Store Pickup" at bounding box center [0, 0] width 0 height 0
click at [138, 102] on span "Select Store" at bounding box center [94, 104] width 143 height 7
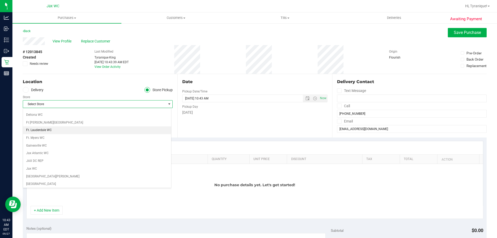
scroll to position [104, 0]
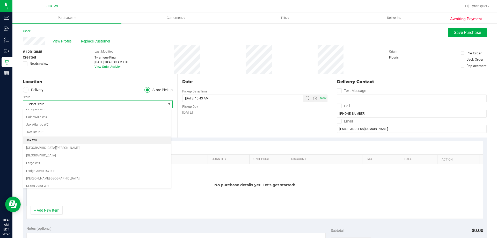
click at [45, 139] on li "Jax WC" at bounding box center [97, 141] width 148 height 8
click at [61, 217] on div "+ Add New Item" at bounding box center [254, 212] width 457 height 13
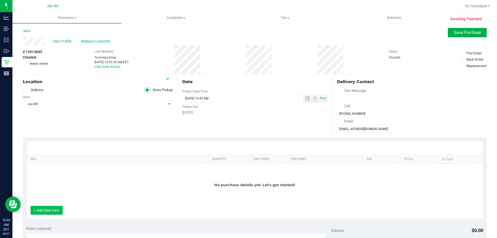
click at [56, 210] on button "+ Add New Item" at bounding box center [47, 210] width 32 height 9
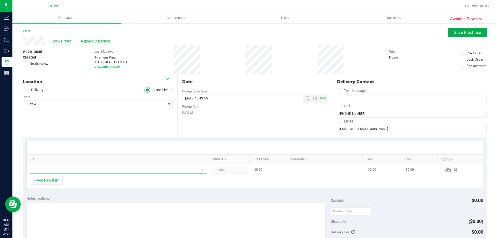
click at [66, 171] on span "NO DATA FOUND" at bounding box center [114, 169] width 169 height 7
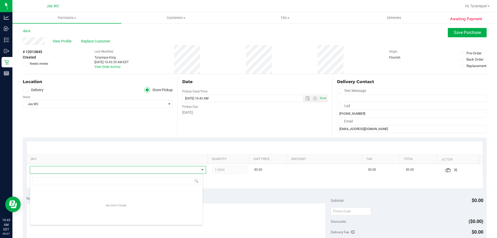
scroll to position [8, 172]
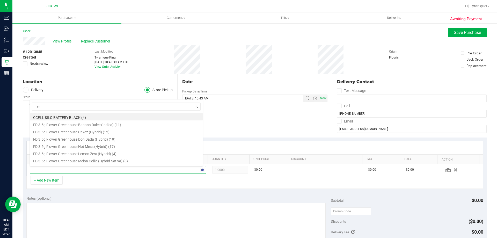
type input "aml"
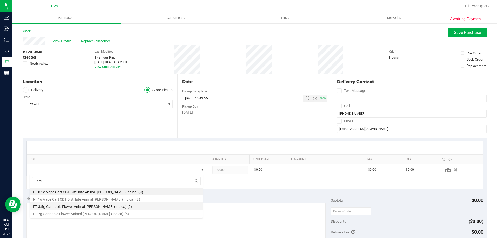
click at [125, 204] on li "FT 3.5g Cannabis Flower Animal Larry (Indica) (9)" at bounding box center [116, 205] width 173 height 7
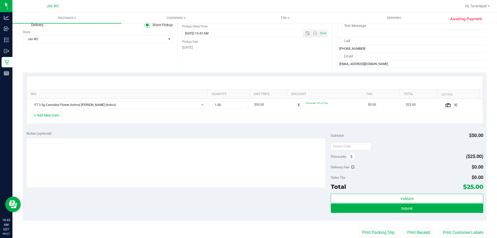
scroll to position [104, 0]
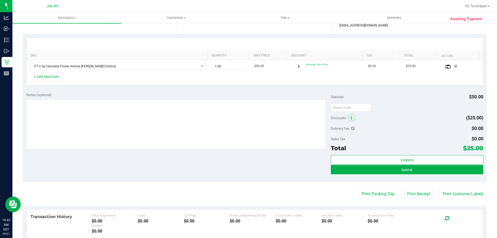
click at [352, 119] on span at bounding box center [351, 117] width 7 height 7
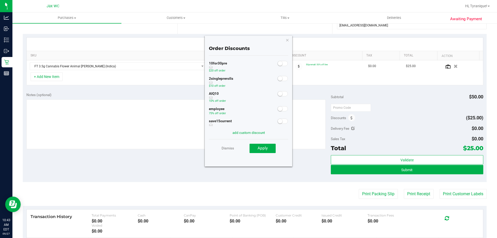
click at [278, 111] on small at bounding box center [280, 108] width 5 height 5
click at [267, 146] on span "Apply" at bounding box center [263, 148] width 10 height 5
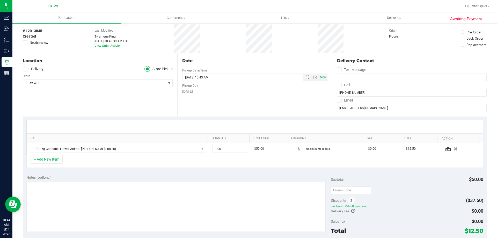
scroll to position [0, 0]
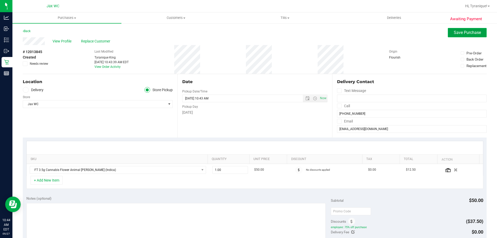
click at [460, 33] on span "Save Purchase" at bounding box center [467, 32] width 27 height 5
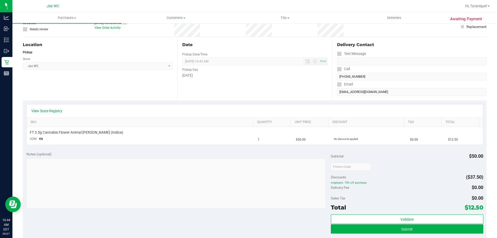
scroll to position [52, 0]
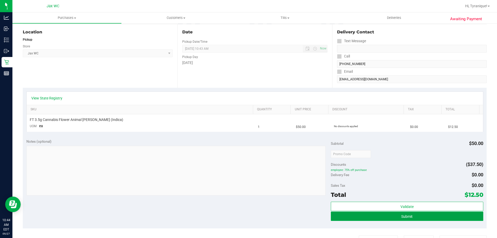
click at [396, 218] on button "Submit" at bounding box center [407, 216] width 152 height 9
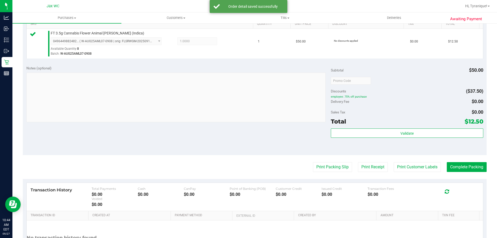
scroll to position [155, 0]
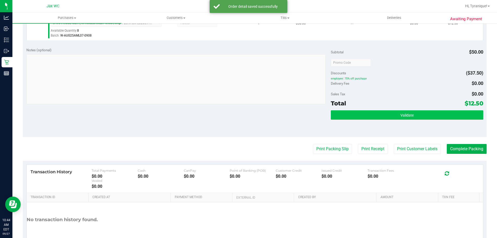
drag, startPoint x: 396, startPoint y: 121, endPoint x: 391, endPoint y: 118, distance: 5.5
click at [395, 121] on div "Validate" at bounding box center [407, 121] width 152 height 23
click at [391, 117] on button "Validate" at bounding box center [407, 114] width 152 height 9
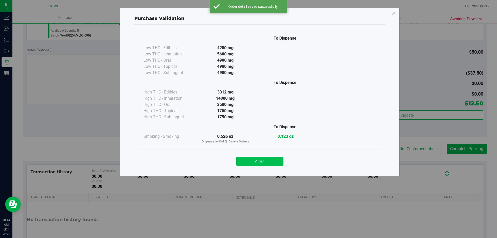
click at [283, 158] on button "Close" at bounding box center [260, 161] width 47 height 9
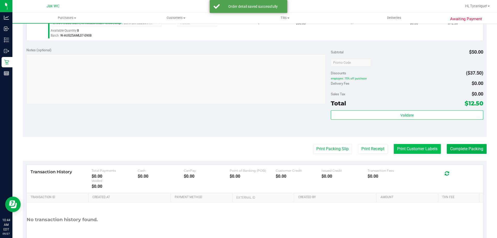
click at [405, 152] on button "Print Customer Labels" at bounding box center [417, 149] width 47 height 10
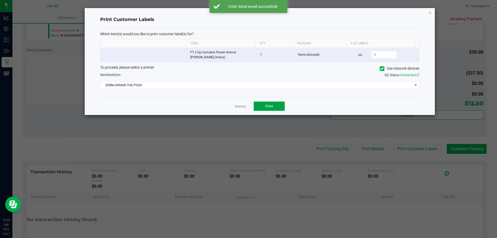
click at [278, 109] on button "Print" at bounding box center [269, 106] width 31 height 9
click at [241, 105] on link "Dismiss" at bounding box center [240, 106] width 11 height 4
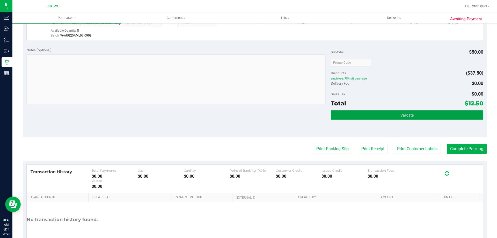
click at [393, 114] on button "Validate" at bounding box center [407, 114] width 152 height 9
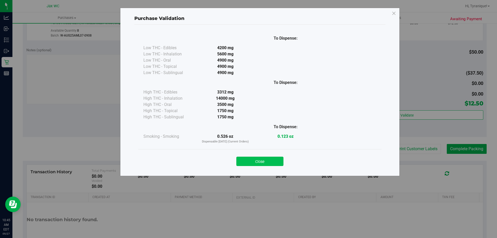
click at [267, 163] on button "Close" at bounding box center [260, 161] width 47 height 9
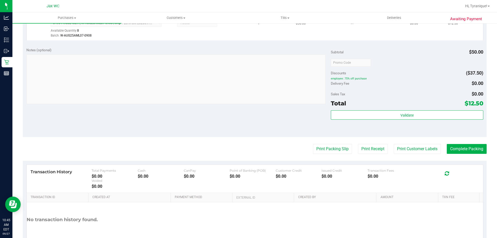
click at [476, 154] on purchase-details "Back Edit Purchase Cancel Purchase View Profile # 12013845 BioTrack ID: - Submi…" at bounding box center [255, 65] width 464 height 385
click at [471, 150] on button "Complete Packing" at bounding box center [467, 149] width 40 height 10
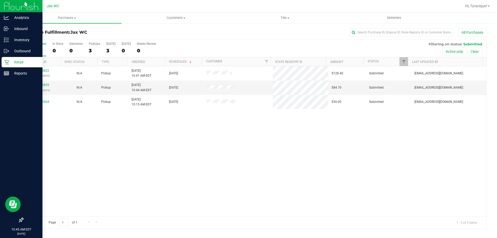
click at [8, 65] on icon at bounding box center [6, 62] width 5 height 5
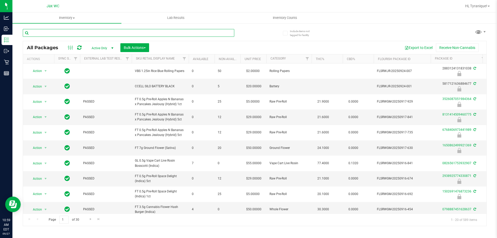
click at [69, 32] on input "text" at bounding box center [129, 33] width 212 height 8
type input "5858709828783146"
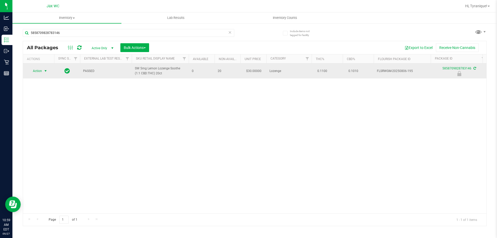
click at [40, 74] on span "Action" at bounding box center [35, 70] width 14 height 7
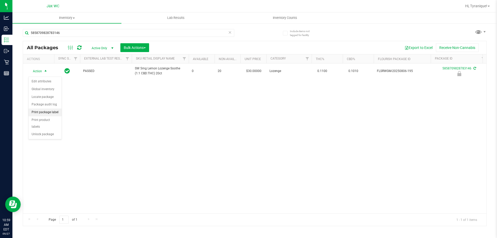
click at [51, 111] on li "Print package label" at bounding box center [44, 113] width 33 height 8
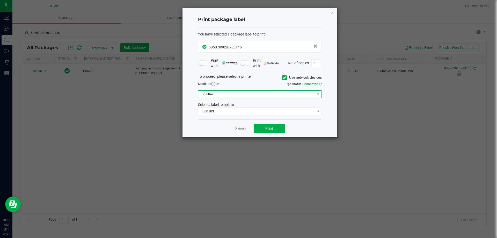
click at [233, 91] on span "ZEBRA-3" at bounding box center [256, 94] width 117 height 7
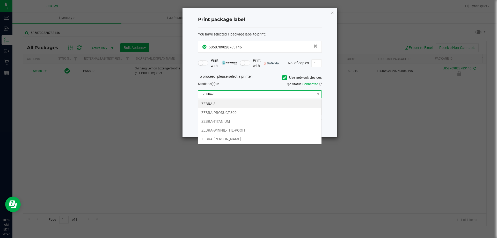
scroll to position [8, 124]
click at [220, 128] on li "ZEBRA-WINNIE-THE-POOH" at bounding box center [259, 130] width 123 height 9
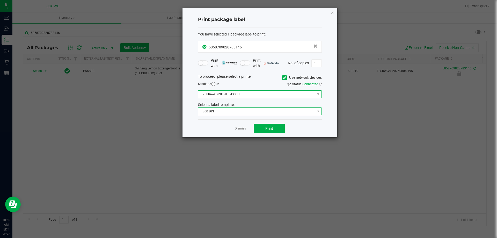
click at [222, 112] on span "300 DPI" at bounding box center [256, 111] width 117 height 7
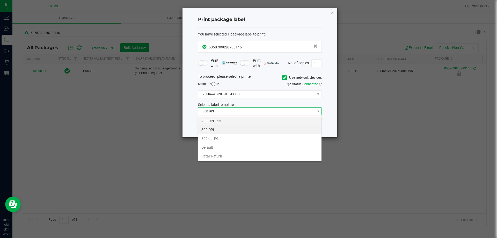
click at [221, 118] on li "203 DPI Test" at bounding box center [259, 121] width 123 height 9
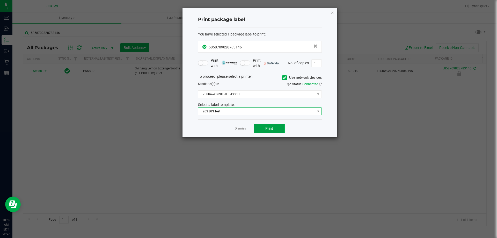
click at [277, 124] on button "Print" at bounding box center [269, 128] width 31 height 9
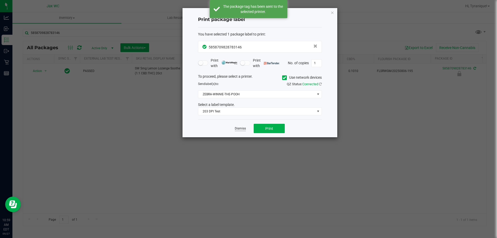
click at [241, 127] on link "Dismiss" at bounding box center [240, 128] width 11 height 4
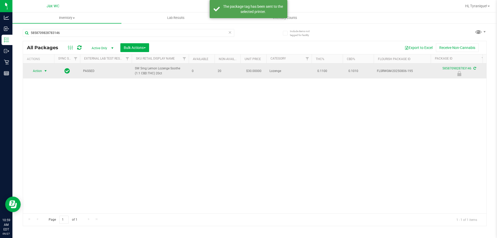
click at [36, 67] on td "Action Action Edit attributes Global inventory Locate package Package audit log…" at bounding box center [38, 70] width 31 height 15
click at [36, 73] on span "Action" at bounding box center [35, 70] width 14 height 7
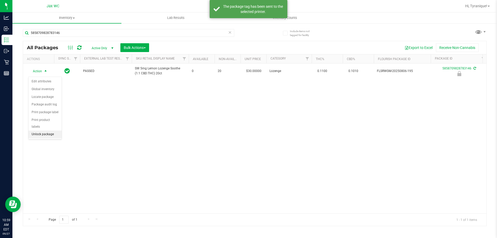
click at [53, 131] on li "Unlock package" at bounding box center [44, 135] width 33 height 8
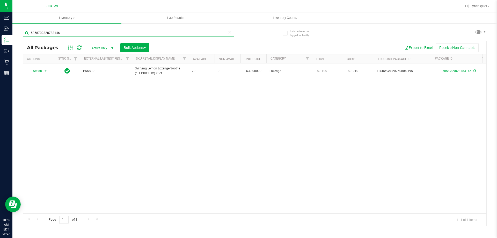
drag, startPoint x: 75, startPoint y: 34, endPoint x: 28, endPoint y: 33, distance: 46.7
click at [28, 33] on input "5858709828783146" at bounding box center [129, 33] width 212 height 8
type input "7981027314545544"
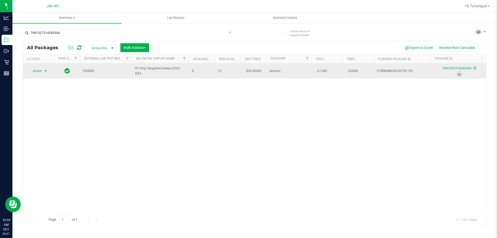
click at [40, 73] on span "Action" at bounding box center [35, 70] width 14 height 7
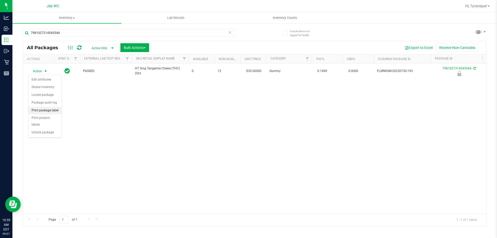
click at [41, 110] on li "Print package label" at bounding box center [44, 111] width 33 height 8
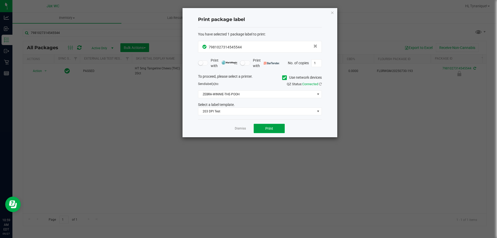
click at [275, 133] on button "Print" at bounding box center [269, 128] width 31 height 9
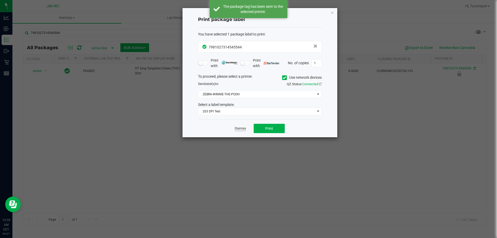
click at [244, 131] on link "Dismiss" at bounding box center [240, 128] width 11 height 4
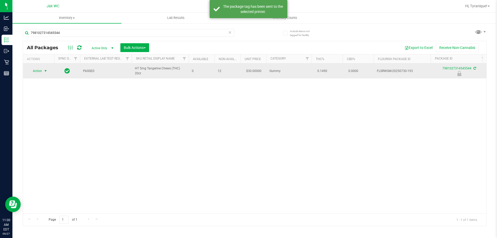
click at [43, 71] on span "select" at bounding box center [45, 70] width 6 height 7
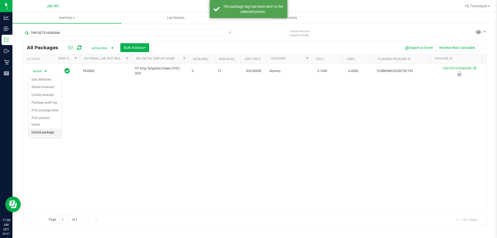
click at [49, 129] on li "Unlock package" at bounding box center [44, 133] width 33 height 8
